Goal: Information Seeking & Learning: Check status

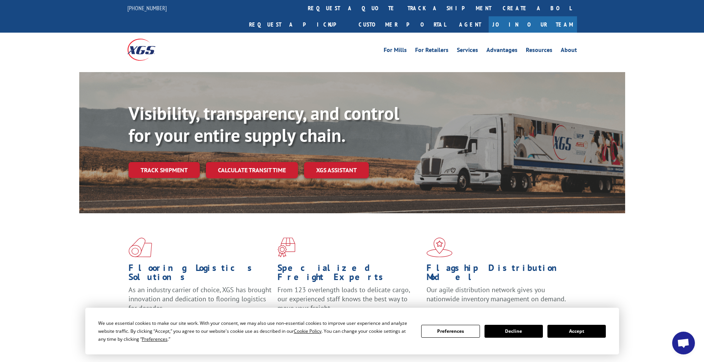
drag, startPoint x: 567, startPoint y: 330, endPoint x: 520, endPoint y: 319, distance: 47.5
click at [566, 330] on button "Accept" at bounding box center [577, 331] width 58 height 13
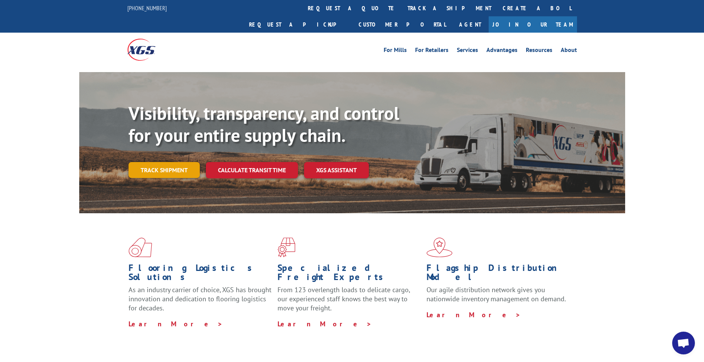
click at [131, 162] on link "Track shipment" at bounding box center [164, 170] width 71 height 16
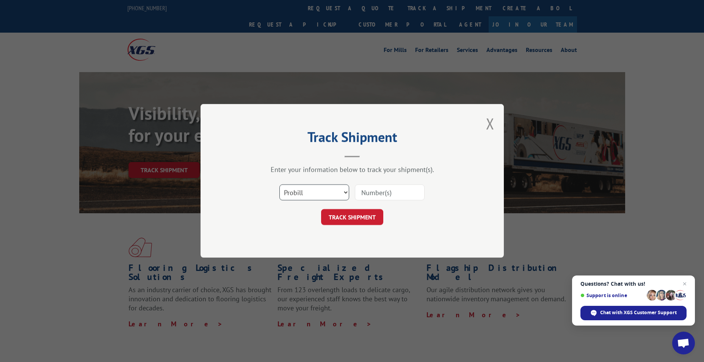
click at [294, 194] on select "Select category... Probill BOL PO" at bounding box center [315, 193] width 70 height 16
select select "bol"
click at [280, 185] on select "Select category... Probill BOL PO" at bounding box center [315, 193] width 70 height 16
click at [397, 192] on input at bounding box center [390, 193] width 70 height 16
paste input "6049194"
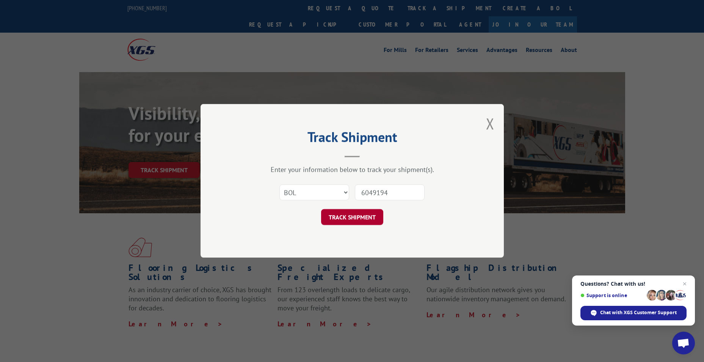
type input "6049194"
click at [349, 209] on button "TRACK SHIPMENT" at bounding box center [352, 217] width 62 height 16
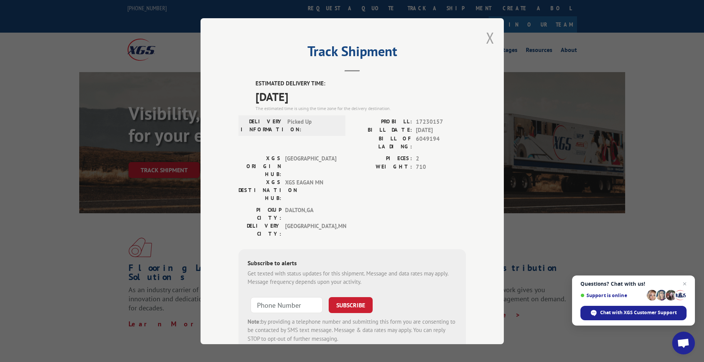
click at [489, 40] on button "Close modal" at bounding box center [490, 38] width 8 height 20
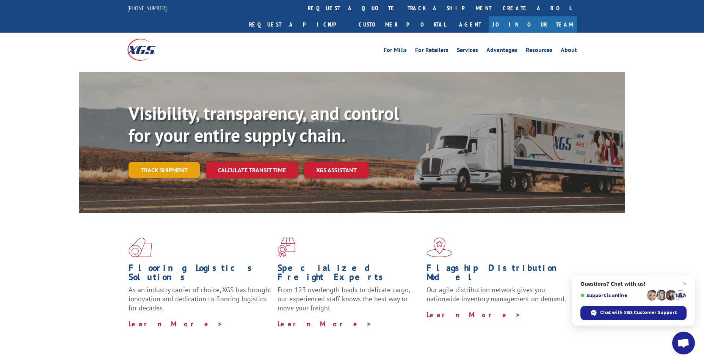
click at [179, 162] on link "Track shipment" at bounding box center [164, 170] width 71 height 16
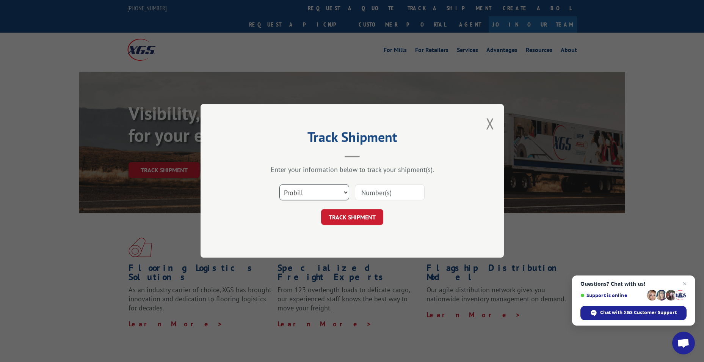
click at [298, 195] on select "Select category... Probill BOL PO" at bounding box center [315, 193] width 70 height 16
select select "bol"
click at [280, 185] on select "Select category... Probill BOL PO" at bounding box center [315, 193] width 70 height 16
click at [369, 198] on input at bounding box center [390, 193] width 70 height 16
paste input "6047540"
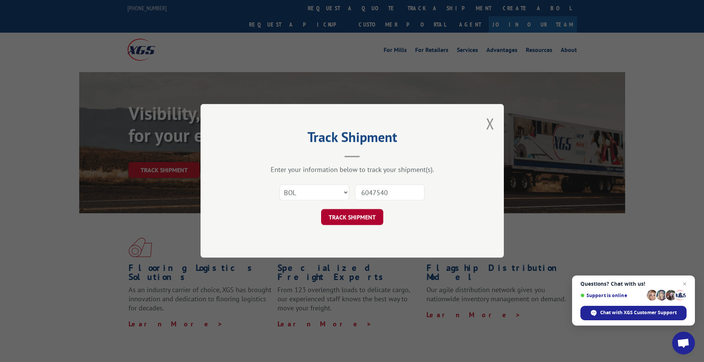
type input "6047540"
click at [349, 216] on button "TRACK SHIPMENT" at bounding box center [352, 217] width 62 height 16
